Goal: Transaction & Acquisition: Purchase product/service

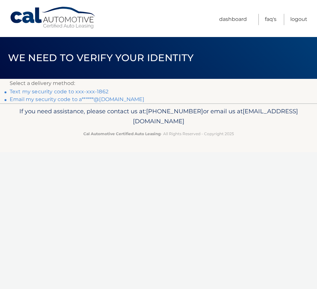
click at [44, 94] on link "Text my security code to xxx-xxx-1862" at bounding box center [59, 92] width 99 height 6
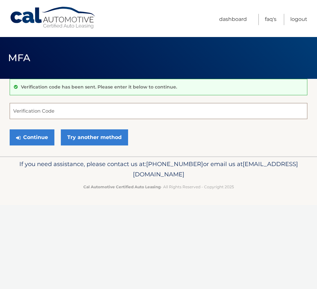
click at [37, 113] on input "Verification Code" at bounding box center [159, 111] width 298 height 16
paste input "746585"
type input "746585"
click at [32, 140] on button "Continue" at bounding box center [32, 137] width 45 height 16
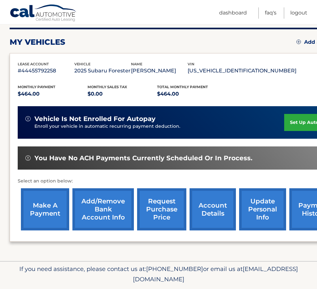
scroll to position [101, 0]
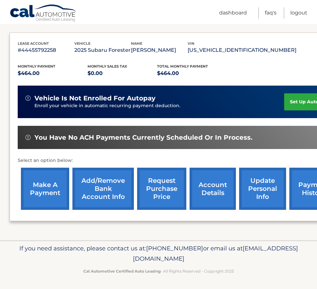
click at [47, 188] on link "make a payment" at bounding box center [45, 189] width 48 height 42
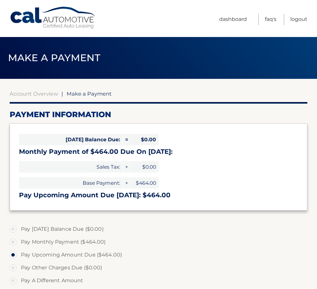
select select "M2M2Njc0MWItYmU5Ny00ZjA0LThlNGMtNzhjMjI2YzRmMjYz"
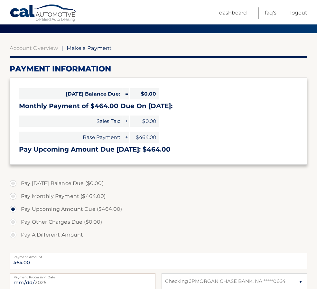
scroll to position [53, 0]
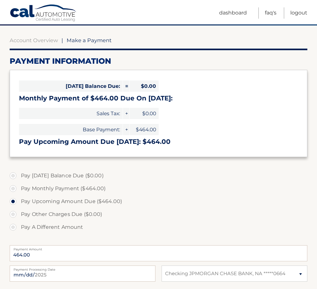
click at [14, 189] on label "Pay Monthly Payment ($464.00)" at bounding box center [159, 188] width 298 height 13
click at [14, 189] on input "Pay Monthly Payment ($464.00)" at bounding box center [15, 187] width 6 height 10
radio input "true"
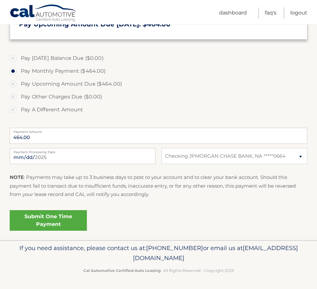
click at [44, 217] on link "Submit One Time Payment" at bounding box center [48, 220] width 77 height 21
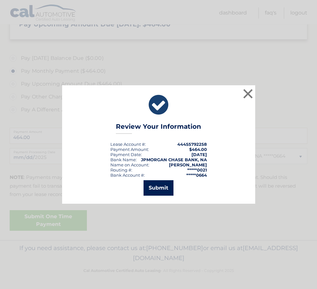
click at [155, 184] on button "Submit" at bounding box center [159, 187] width 30 height 15
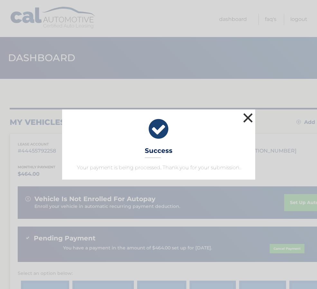
click at [247, 119] on button "×" at bounding box center [248, 117] width 13 height 13
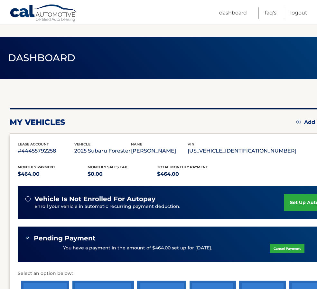
scroll to position [113, 0]
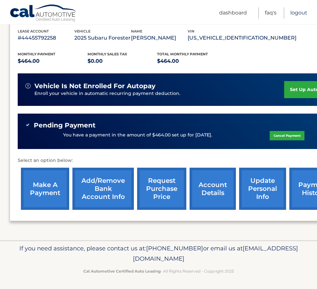
click at [297, 16] on link "Logout" at bounding box center [298, 12] width 17 height 11
